Goal: Information Seeking & Learning: Learn about a topic

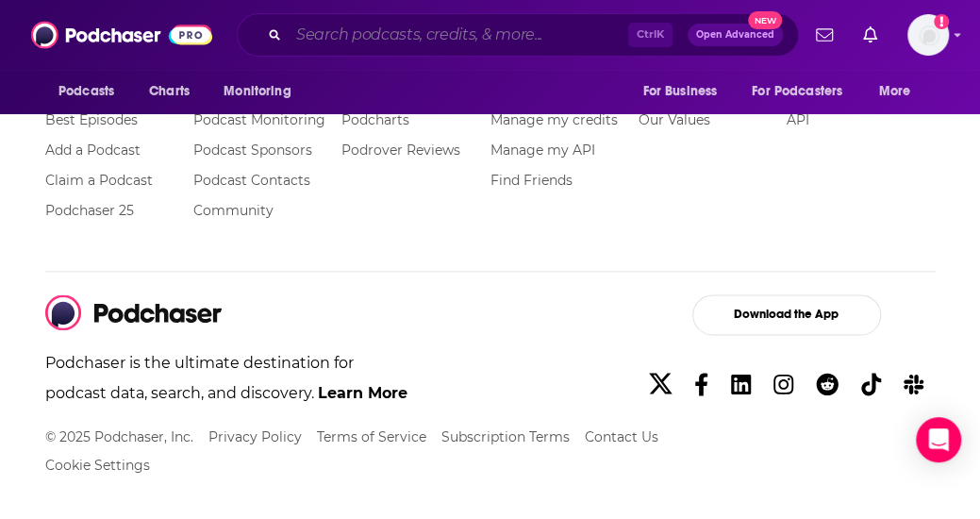
click at [444, 39] on input "Search podcasts, credits, & more..." at bounding box center [459, 35] width 340 height 30
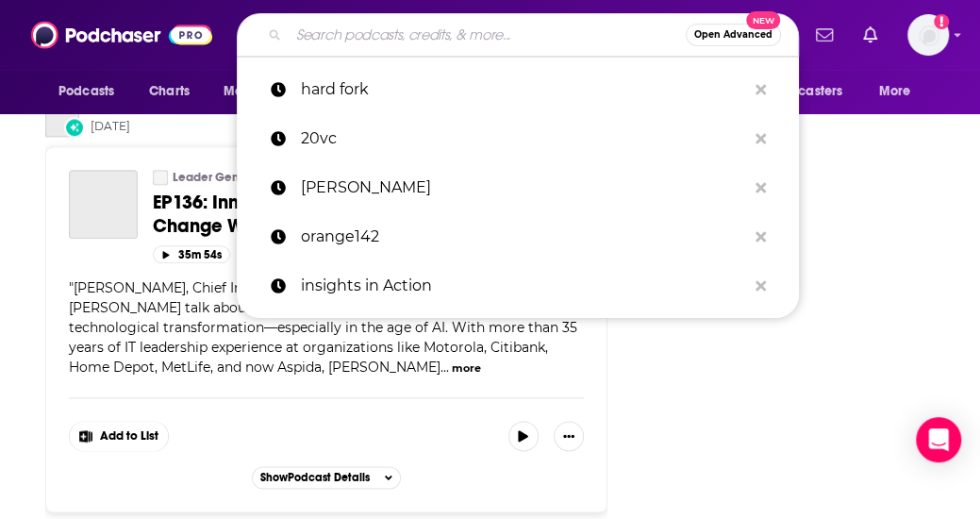
scroll to position [4936, 0]
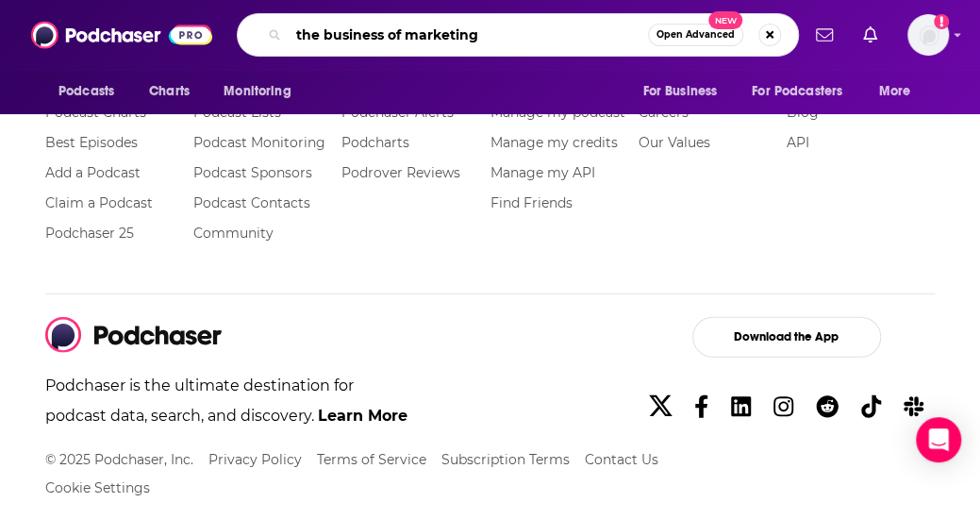
type input "the business of marketing"
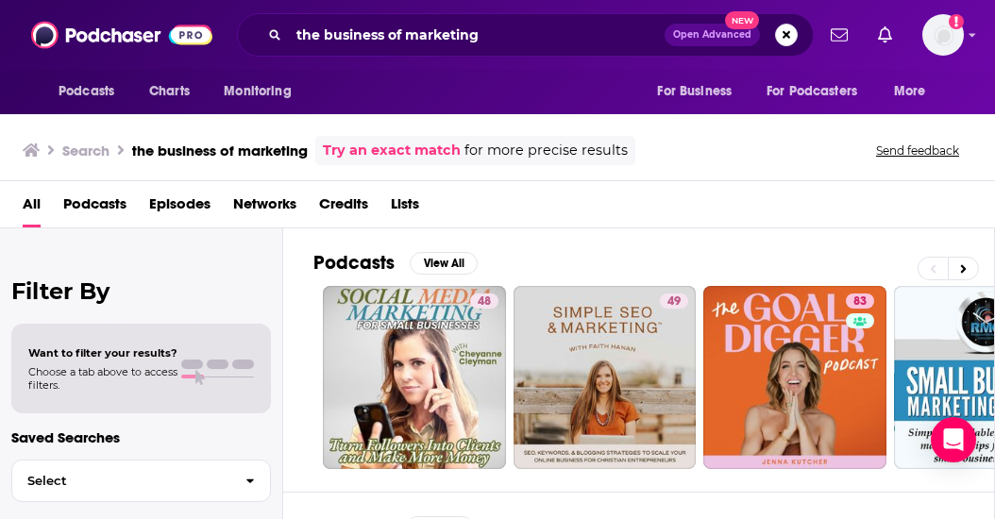
click at [424, 144] on link "Try an exact match" at bounding box center [392, 151] width 138 height 22
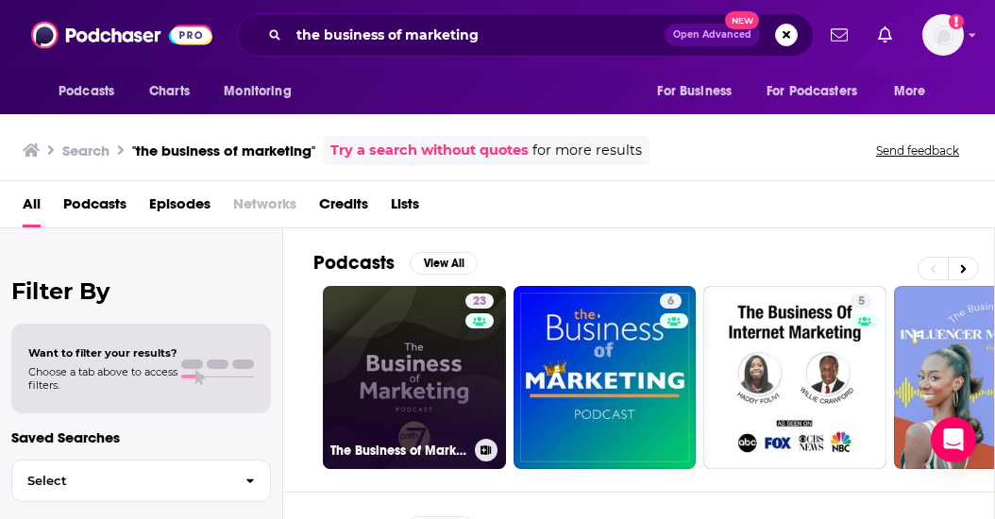
click at [360, 319] on link "23 The Business of Marketing" at bounding box center [414, 377] width 183 height 183
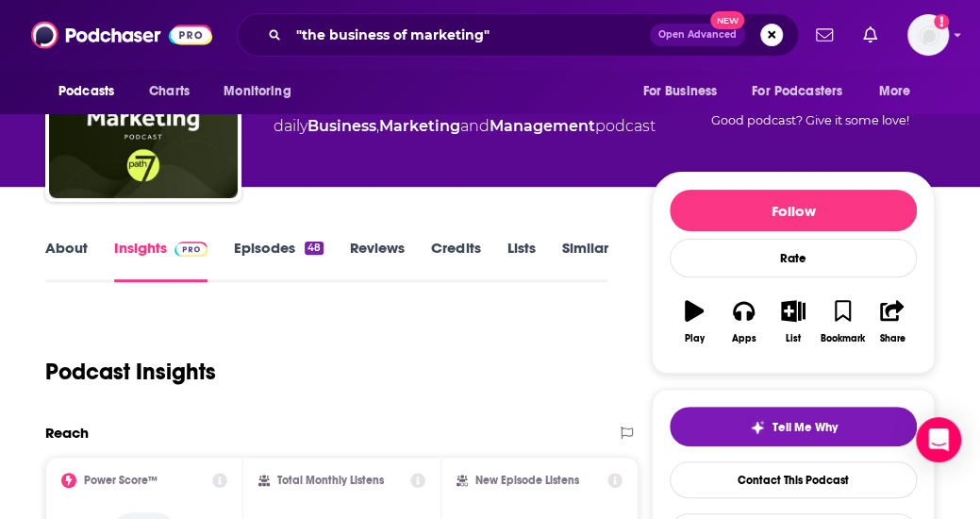
scroll to position [116, 0]
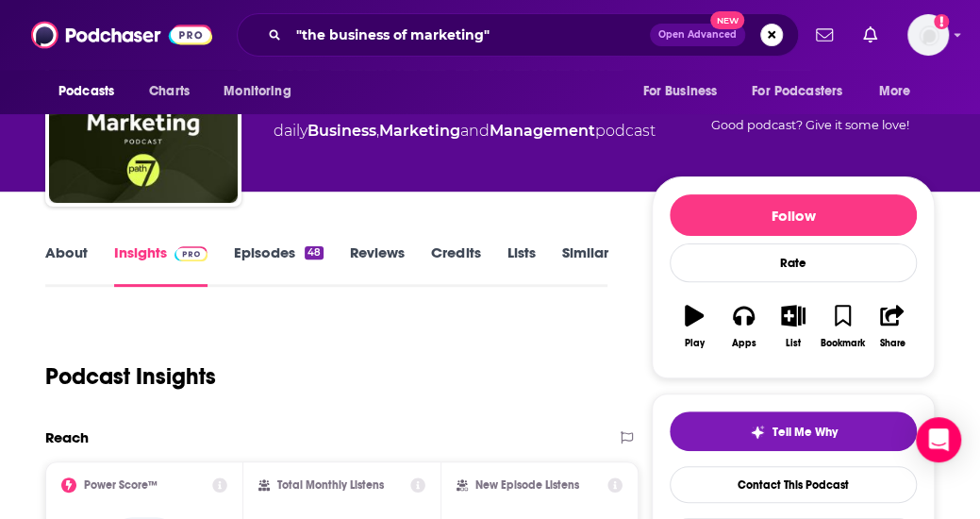
click at [76, 259] on link "About" at bounding box center [66, 264] width 42 height 43
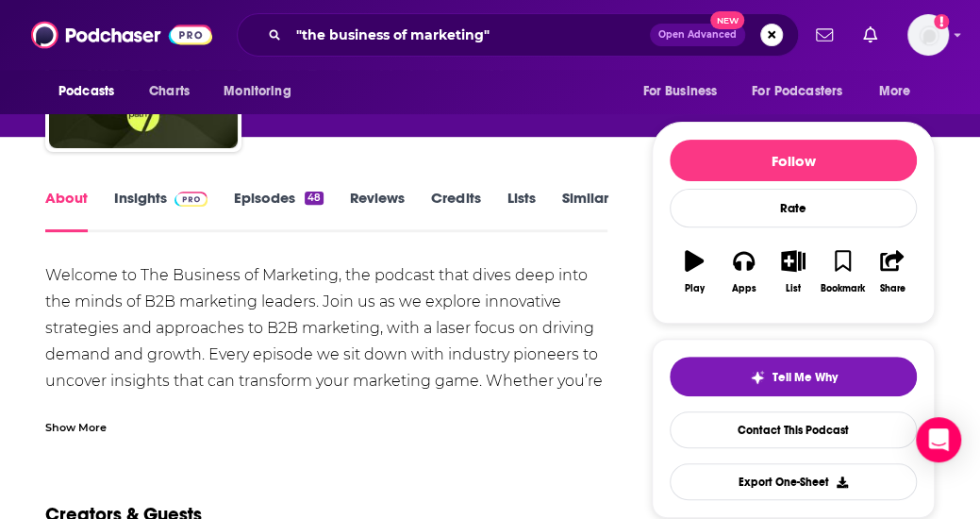
scroll to position [172, 0]
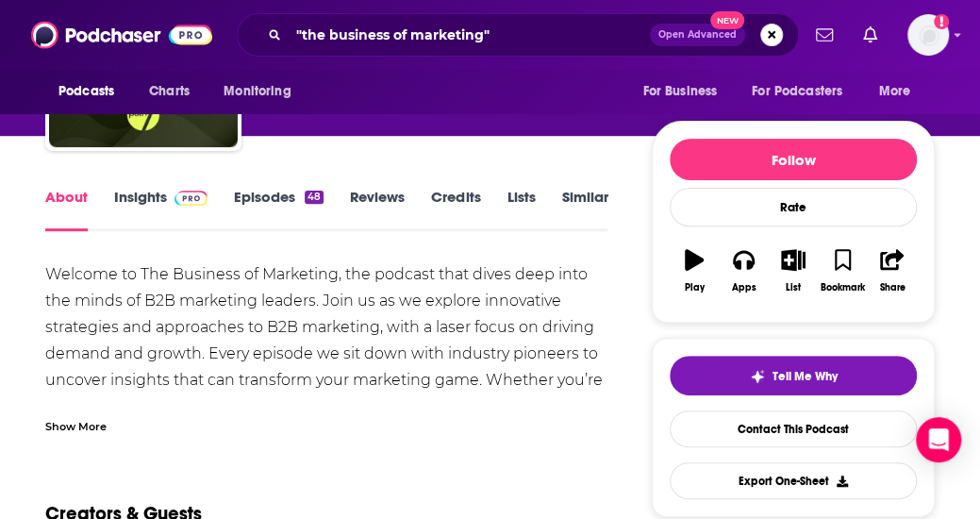
click at [143, 209] on link "Insights" at bounding box center [160, 209] width 93 height 43
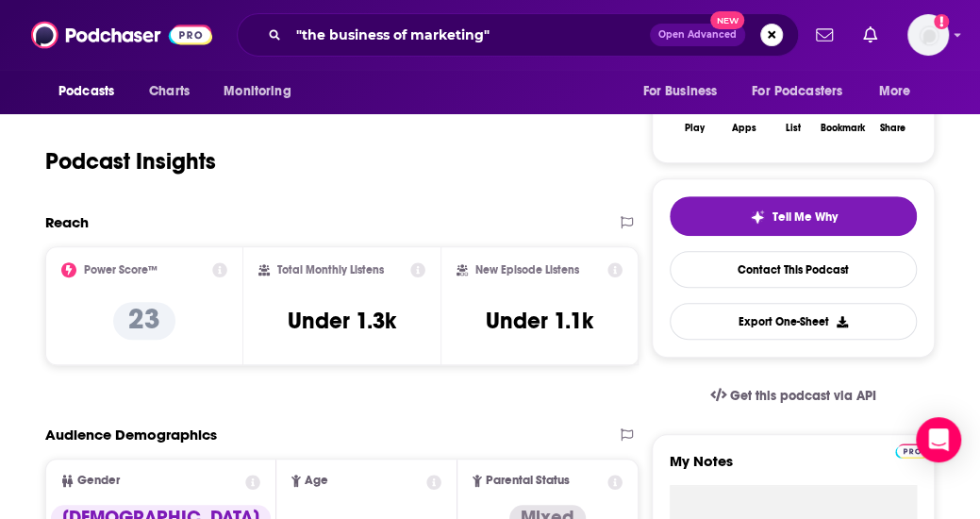
scroll to position [328, 0]
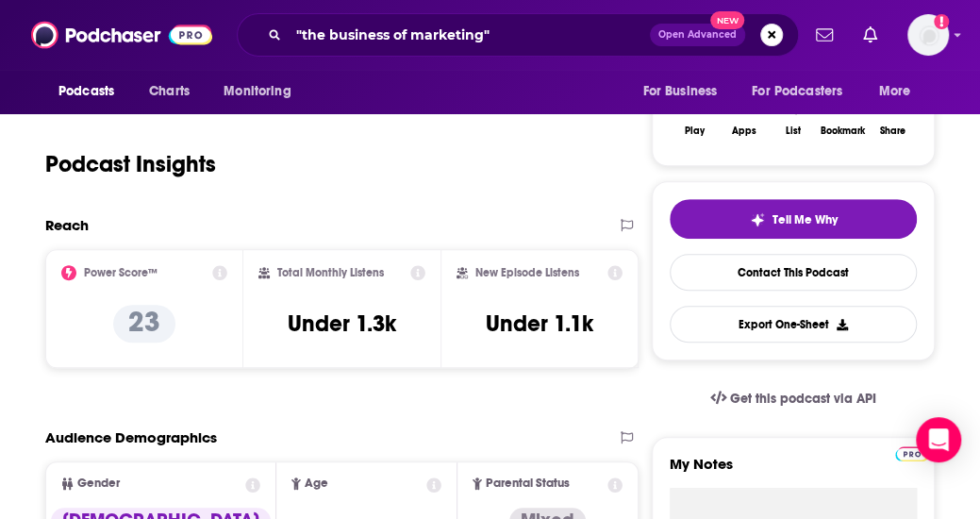
click at [127, 180] on div "Podcast Insights" at bounding box center [318, 153] width 547 height 96
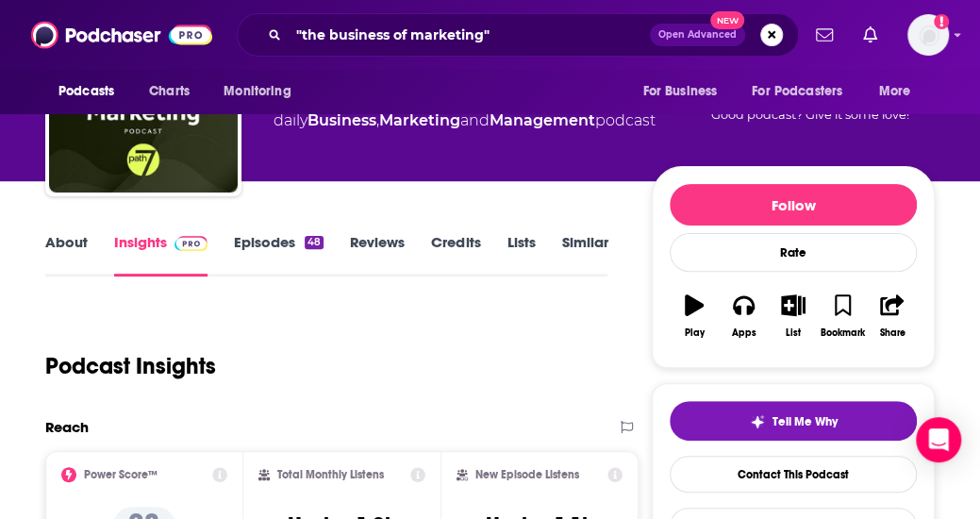
scroll to position [0, 0]
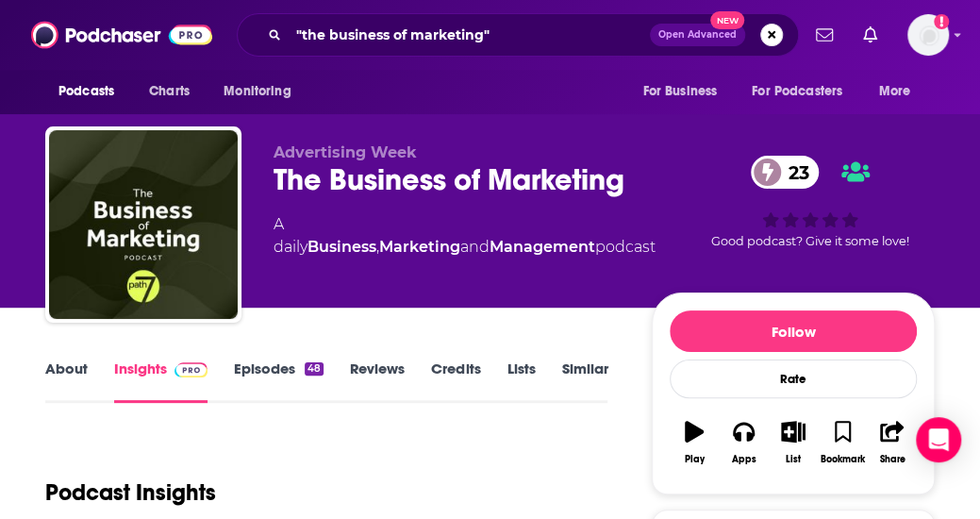
click at [357, 198] on div "The Business of Marketing 23" at bounding box center [465, 179] width 382 height 37
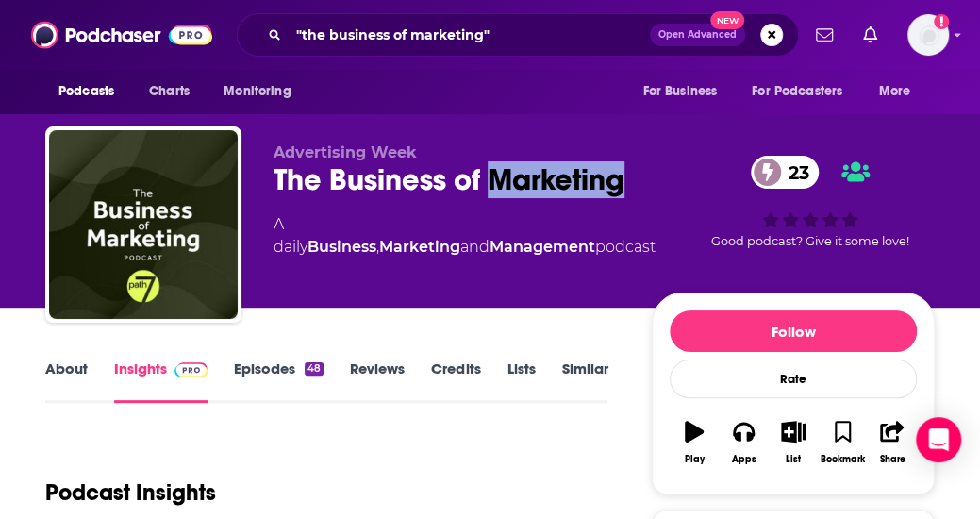
click at [357, 198] on div "The Business of Marketing 23" at bounding box center [465, 179] width 382 height 37
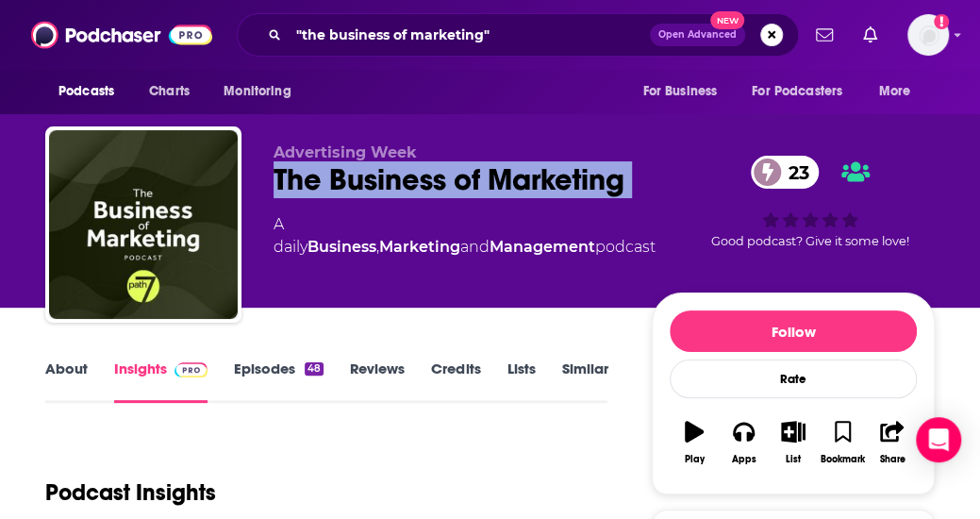
click at [357, 198] on div "The Business of Marketing 23" at bounding box center [465, 179] width 382 height 37
copy div "The Business of Marketing 23"
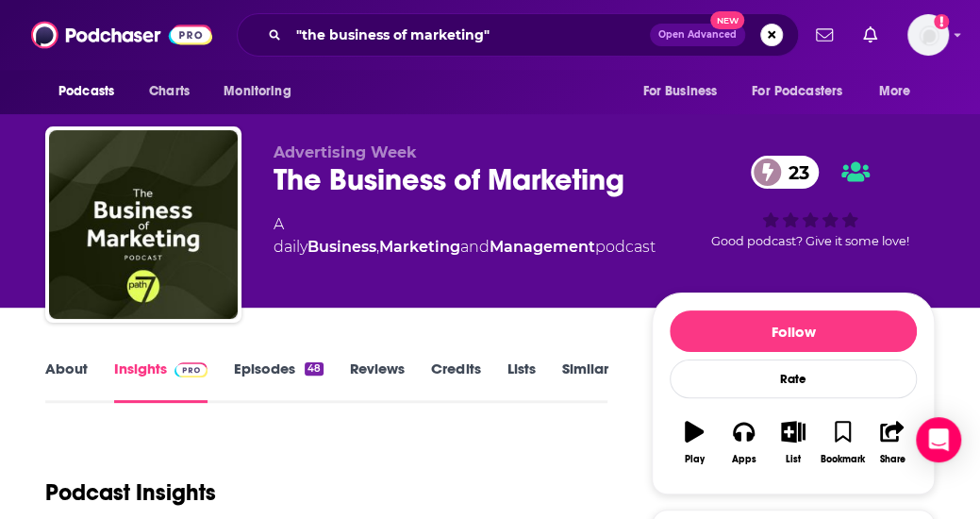
click at [183, 457] on div "Podcast Insights" at bounding box center [318, 481] width 547 height 96
